Goal: Information Seeking & Learning: Learn about a topic

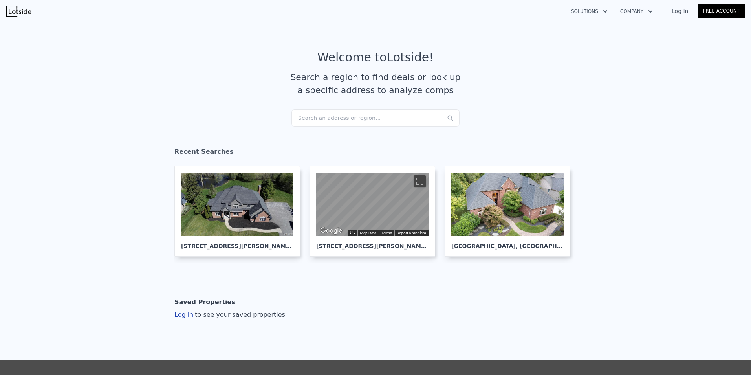
click at [349, 118] on div "Search an address or region..." at bounding box center [376, 117] width 168 height 17
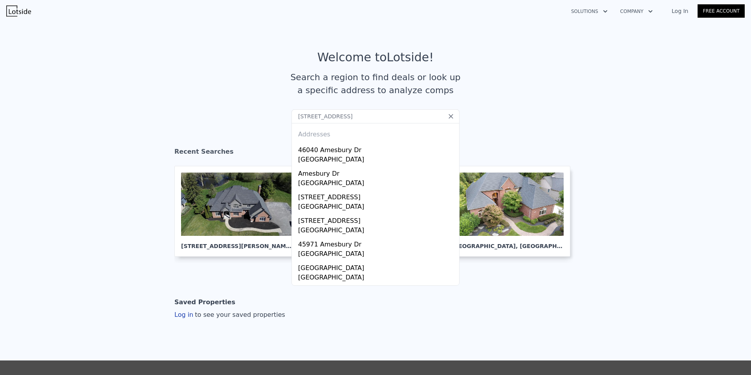
type input "[STREET_ADDRESS]"
click at [332, 149] on div "46040 Amesbury Dr" at bounding box center [377, 148] width 158 height 13
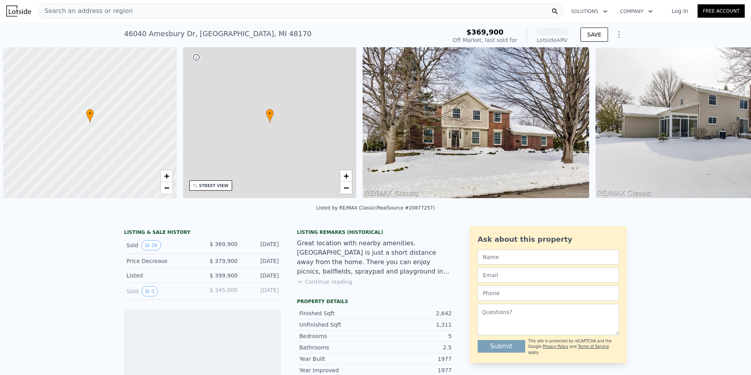
scroll to position [0, 3]
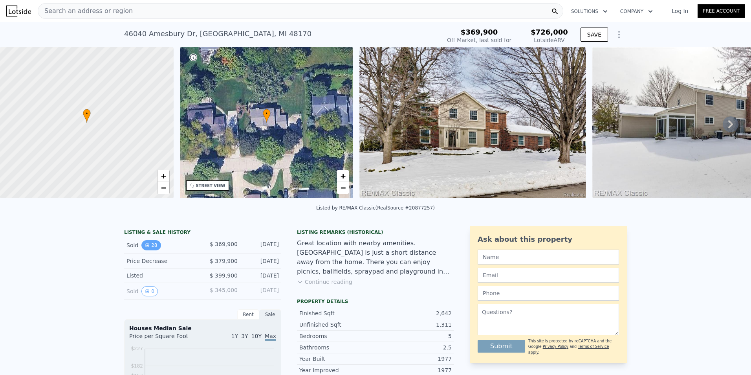
click at [149, 250] on button "28" at bounding box center [150, 245] width 19 height 10
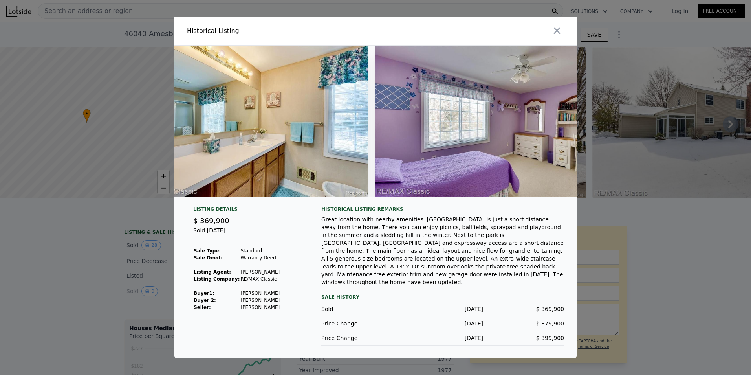
scroll to position [0, 6130]
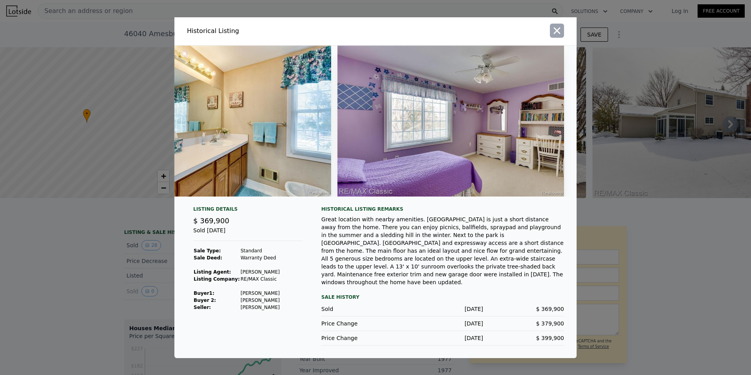
click at [556, 34] on icon "button" at bounding box center [557, 30] width 7 height 7
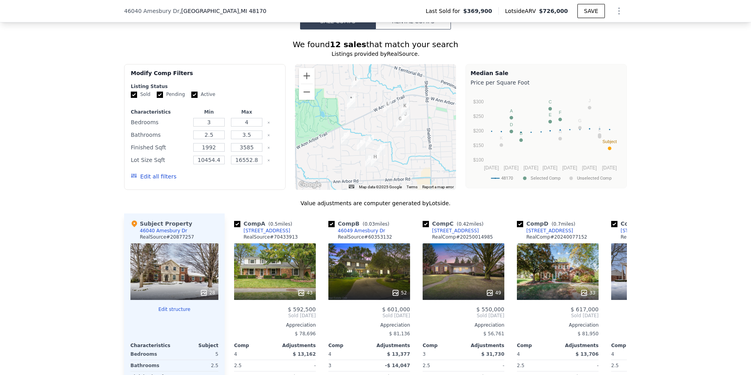
scroll to position [783, 0]
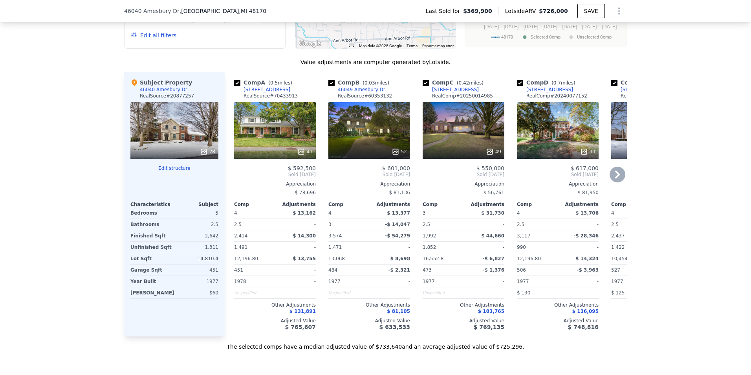
click at [369, 141] on div "52" at bounding box center [370, 130] width 82 height 57
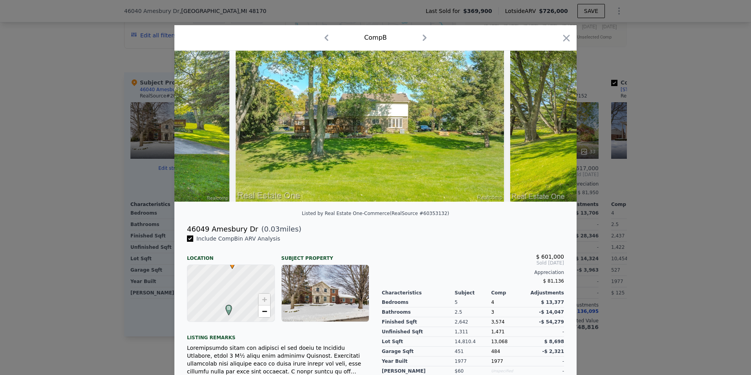
scroll to position [0, 725]
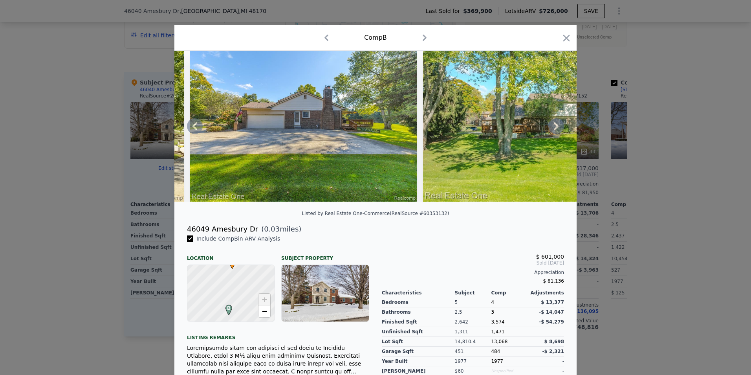
drag, startPoint x: 211, startPoint y: 208, endPoint x: 202, endPoint y: 207, distance: 9.1
click at [202, 207] on div at bounding box center [375, 129] width 402 height 157
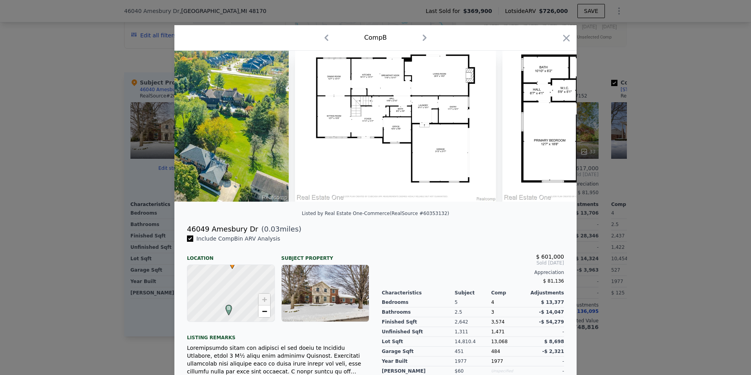
scroll to position [0, 10273]
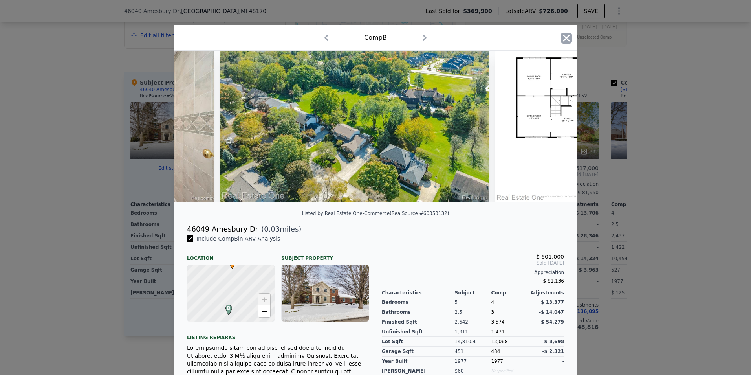
click at [564, 36] on icon "button" at bounding box center [566, 38] width 11 height 11
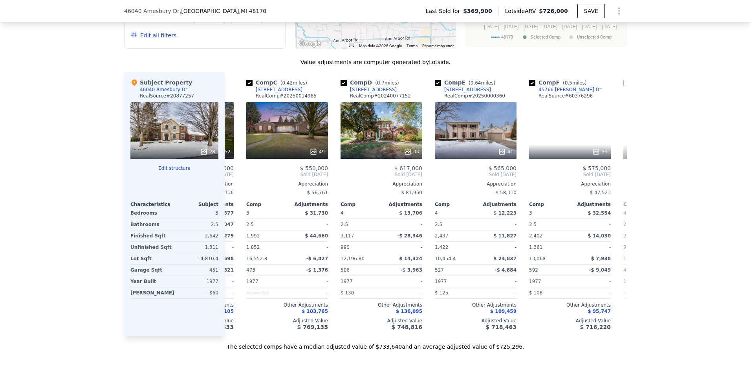
scroll to position [0, 179]
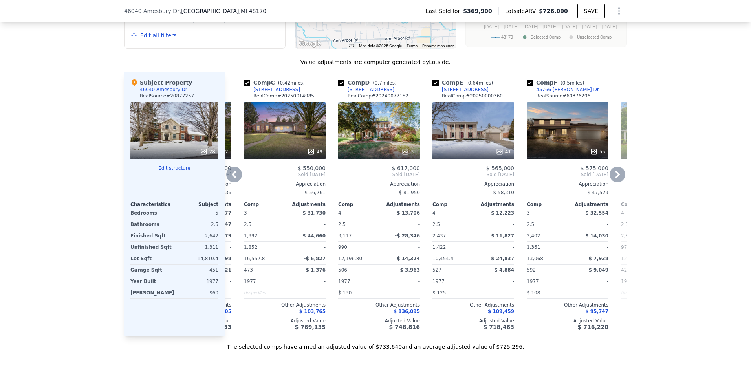
click at [288, 123] on div "49" at bounding box center [285, 130] width 82 height 57
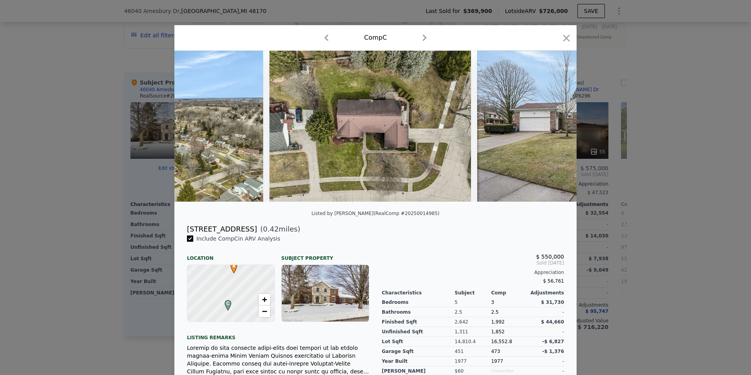
scroll to position [0, 10555]
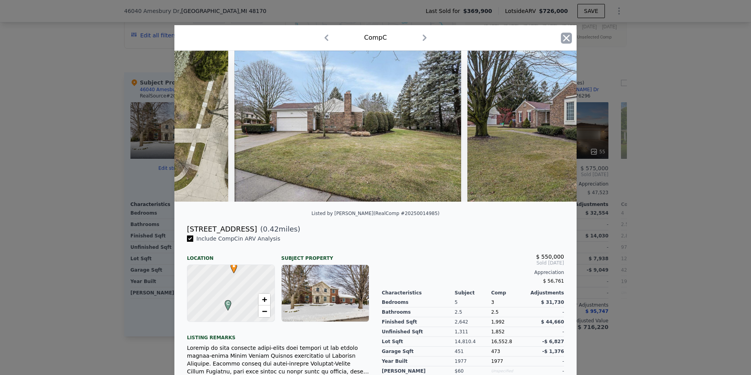
click at [563, 43] on icon "button" at bounding box center [566, 38] width 11 height 11
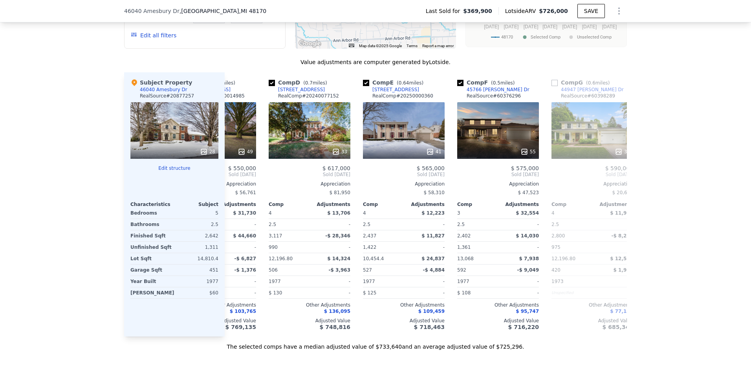
scroll to position [0, 277]
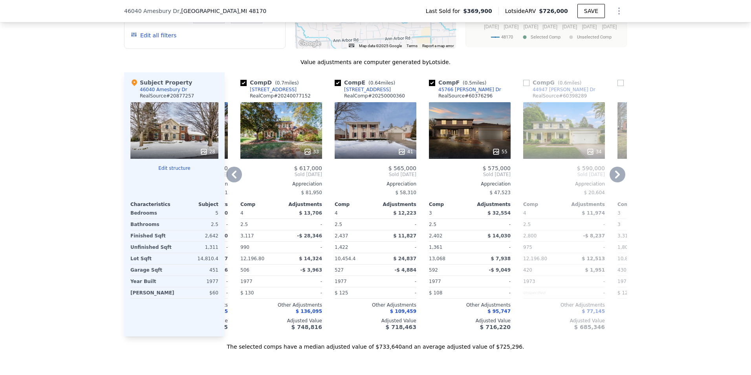
click at [288, 134] on div "33" at bounding box center [281, 130] width 82 height 57
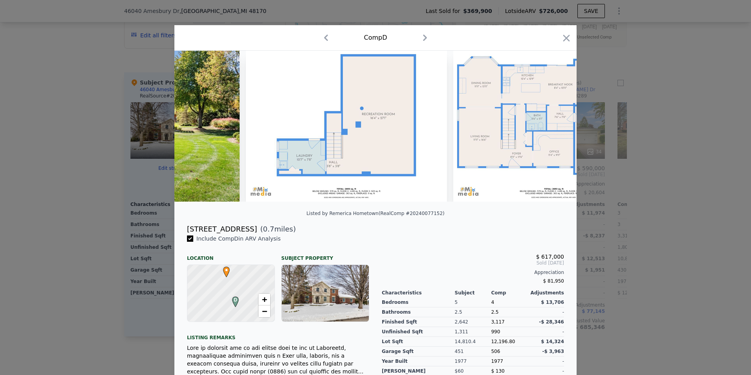
scroll to position [0, 6563]
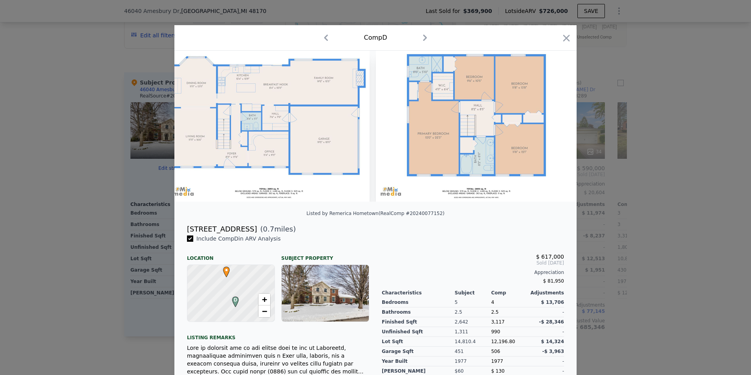
click at [64, 98] on div at bounding box center [375, 187] width 751 height 375
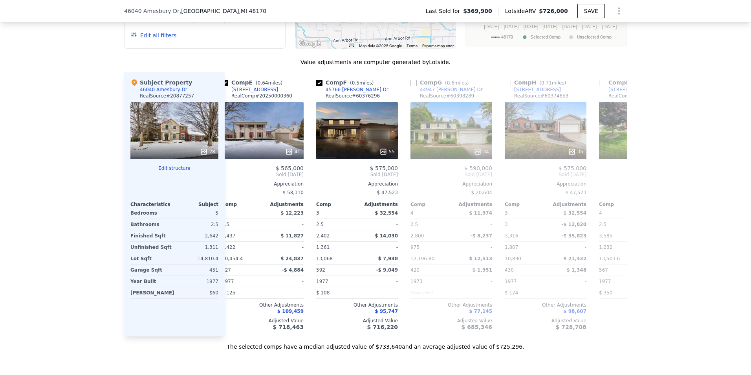
scroll to position [0, 384]
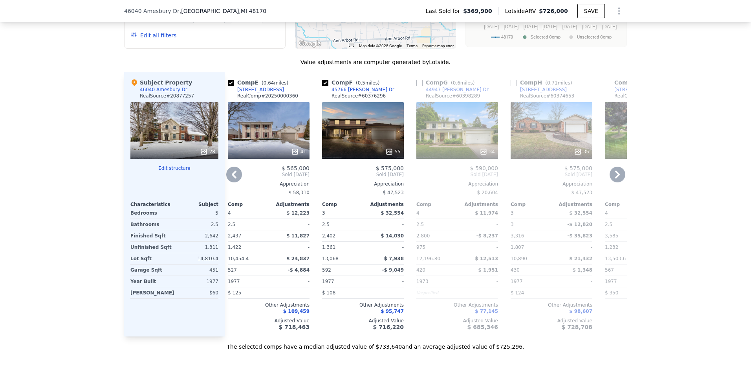
click at [263, 129] on div "41" at bounding box center [269, 130] width 82 height 57
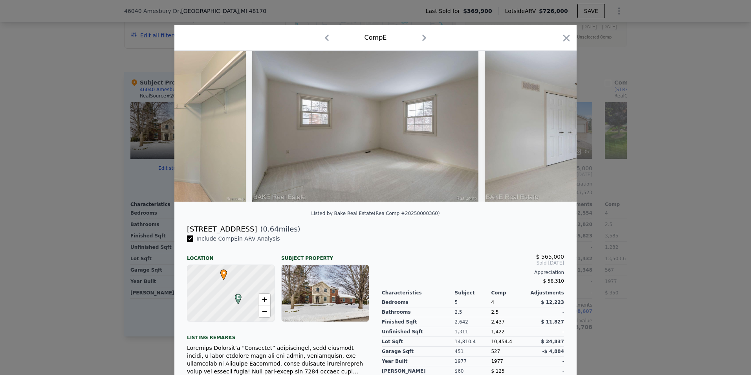
scroll to position [0, 7005]
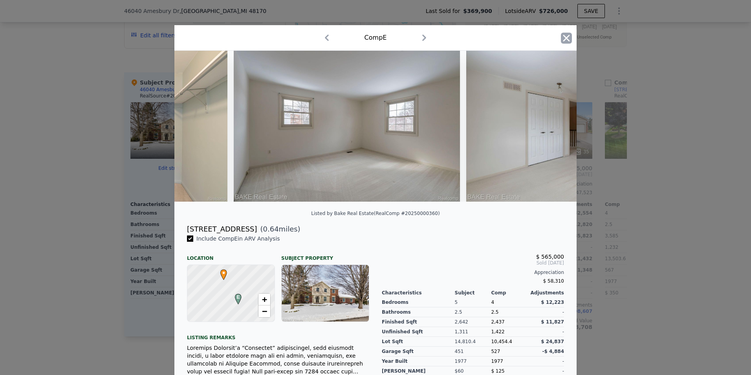
click at [564, 33] on icon "button" at bounding box center [566, 38] width 11 height 11
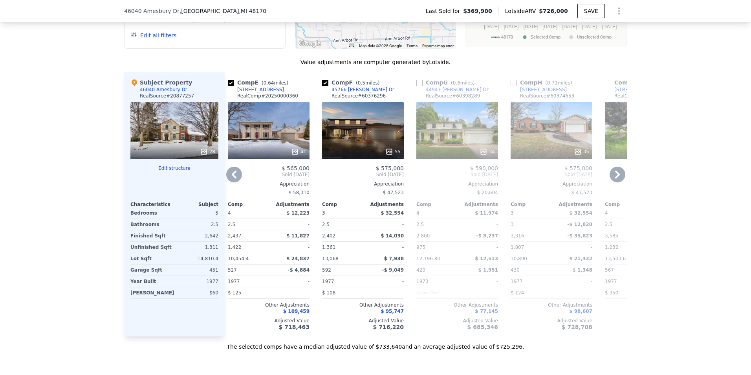
click at [563, 138] on div "35" at bounding box center [552, 130] width 82 height 57
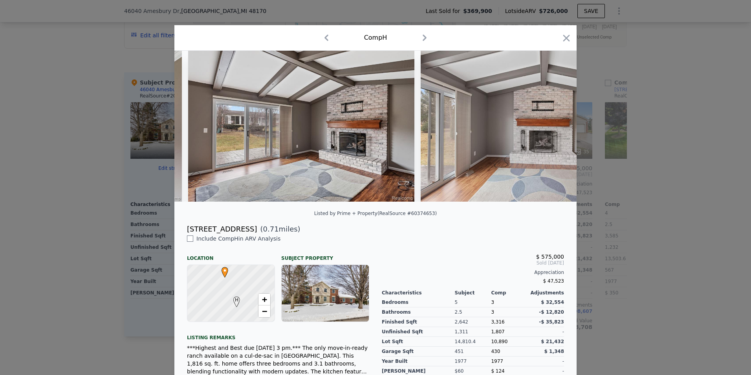
scroll to position [0, 2136]
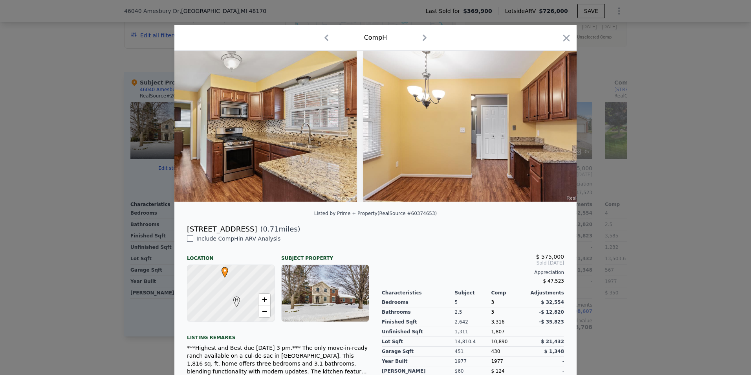
click at [572, 28] on div "Comp H" at bounding box center [375, 38] width 402 height 26
click at [565, 39] on icon "button" at bounding box center [566, 38] width 7 height 7
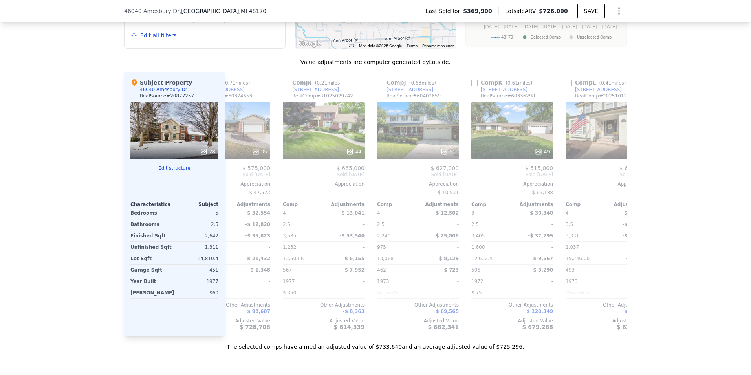
scroll to position [0, 748]
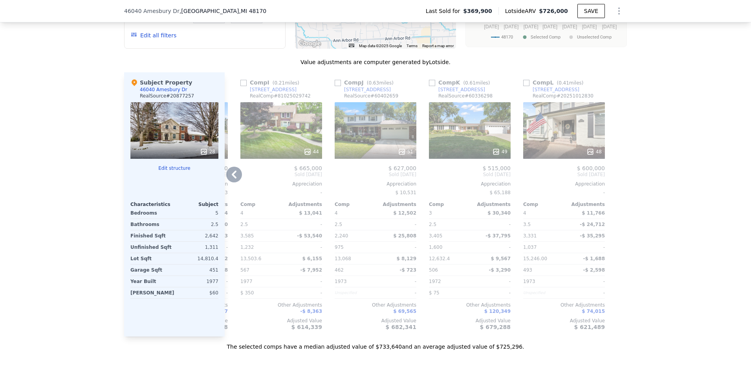
click at [549, 132] on div "48" at bounding box center [564, 130] width 82 height 57
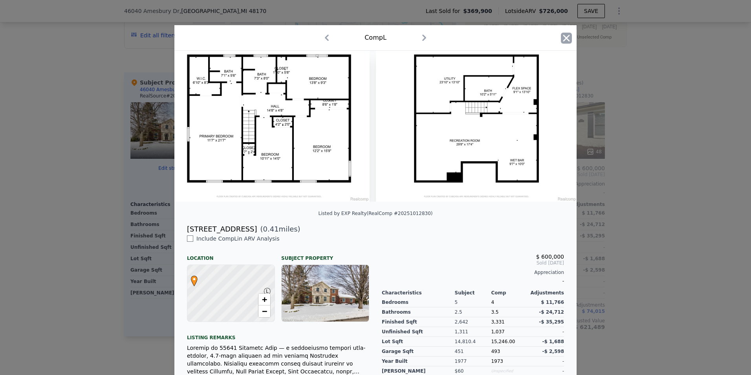
click at [566, 38] on icon "button" at bounding box center [566, 38] width 11 height 11
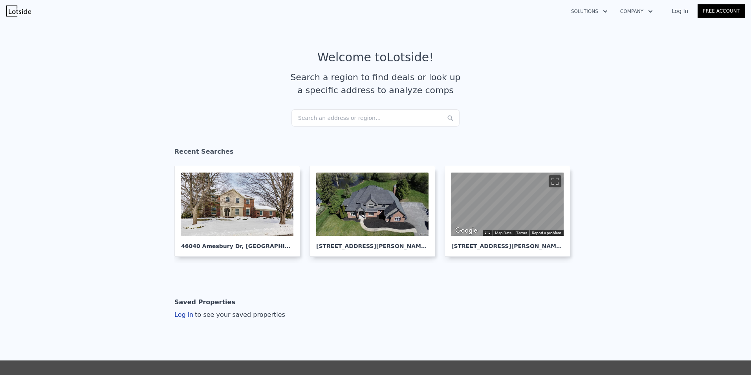
drag, startPoint x: 360, startPoint y: 118, endPoint x: 340, endPoint y: 124, distance: 21.5
click at [340, 124] on div "Search an address or region..." at bounding box center [376, 117] width 168 height 17
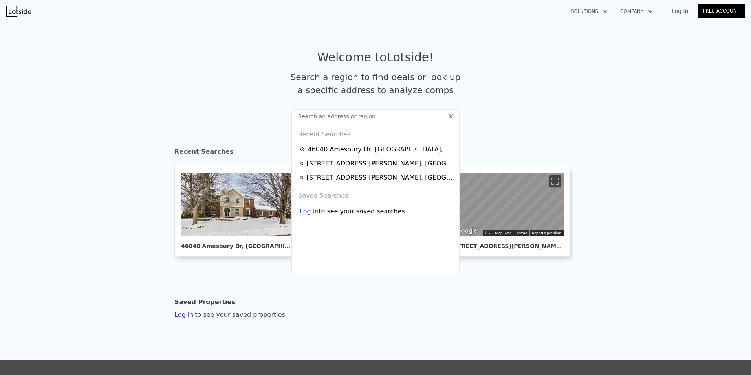
click at [339, 116] on input "text" at bounding box center [376, 116] width 168 height 14
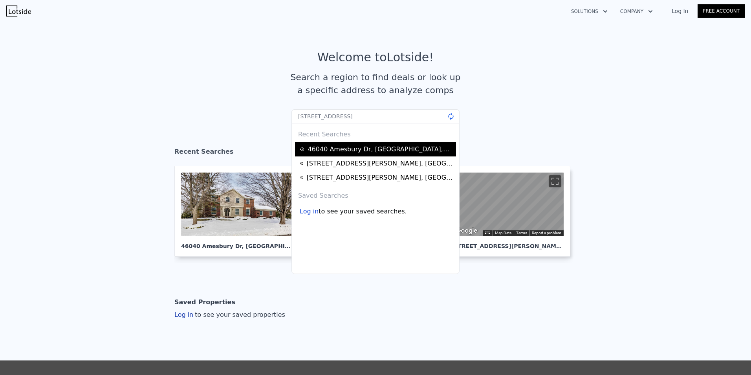
type input "[STREET_ADDRESS]"
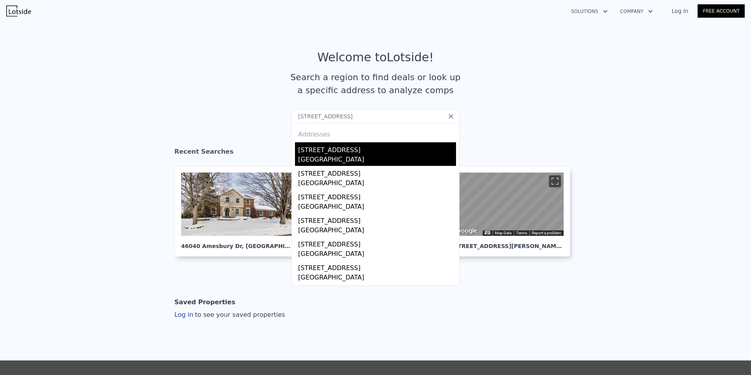
click at [337, 150] on div "[STREET_ADDRESS]" at bounding box center [377, 148] width 158 height 13
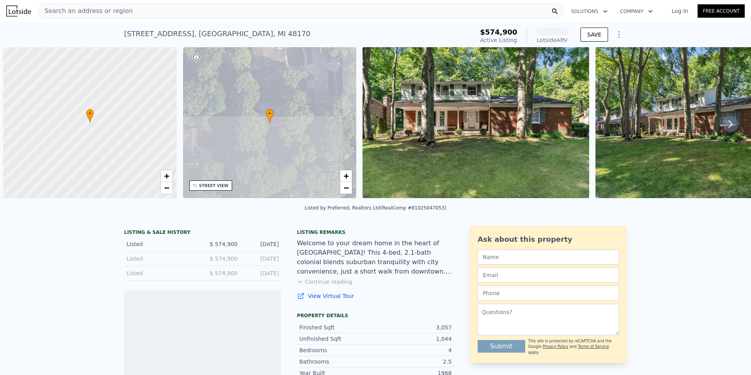
scroll to position [0, 3]
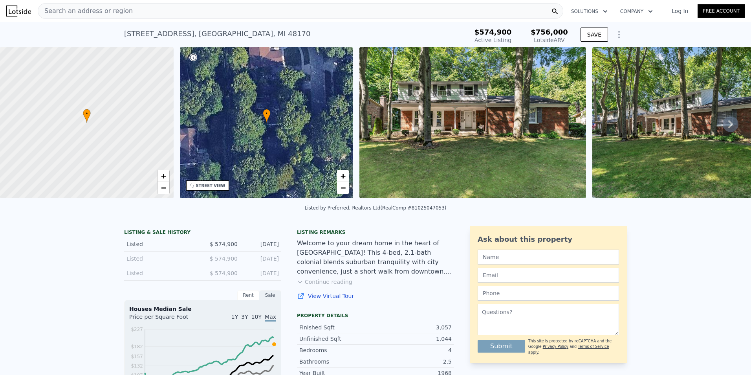
click at [432, 158] on img at bounding box center [473, 122] width 227 height 151
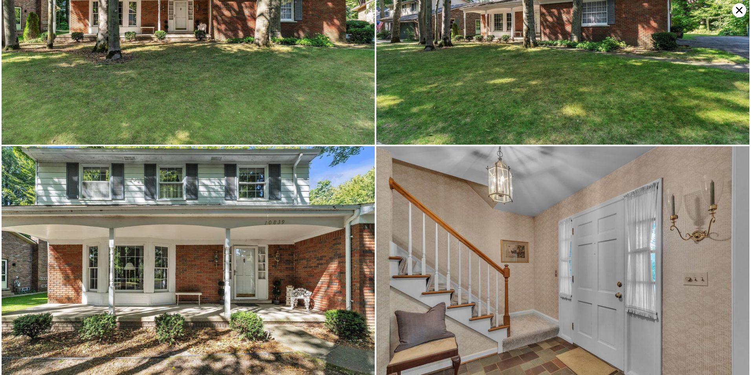
scroll to position [0, 0]
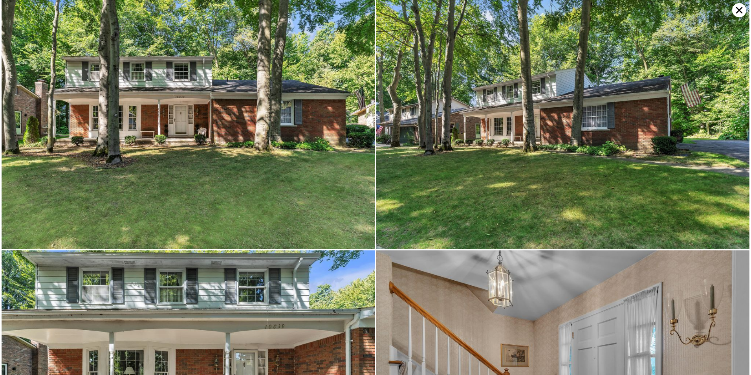
click at [243, 193] on img at bounding box center [188, 124] width 373 height 249
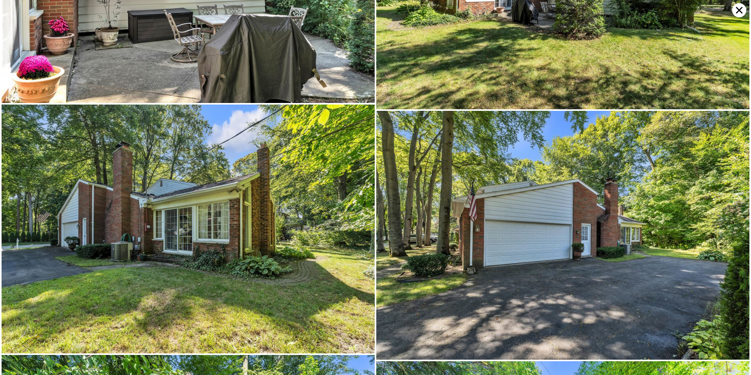
scroll to position [5461, 0]
